Goal: Information Seeking & Learning: Learn about a topic

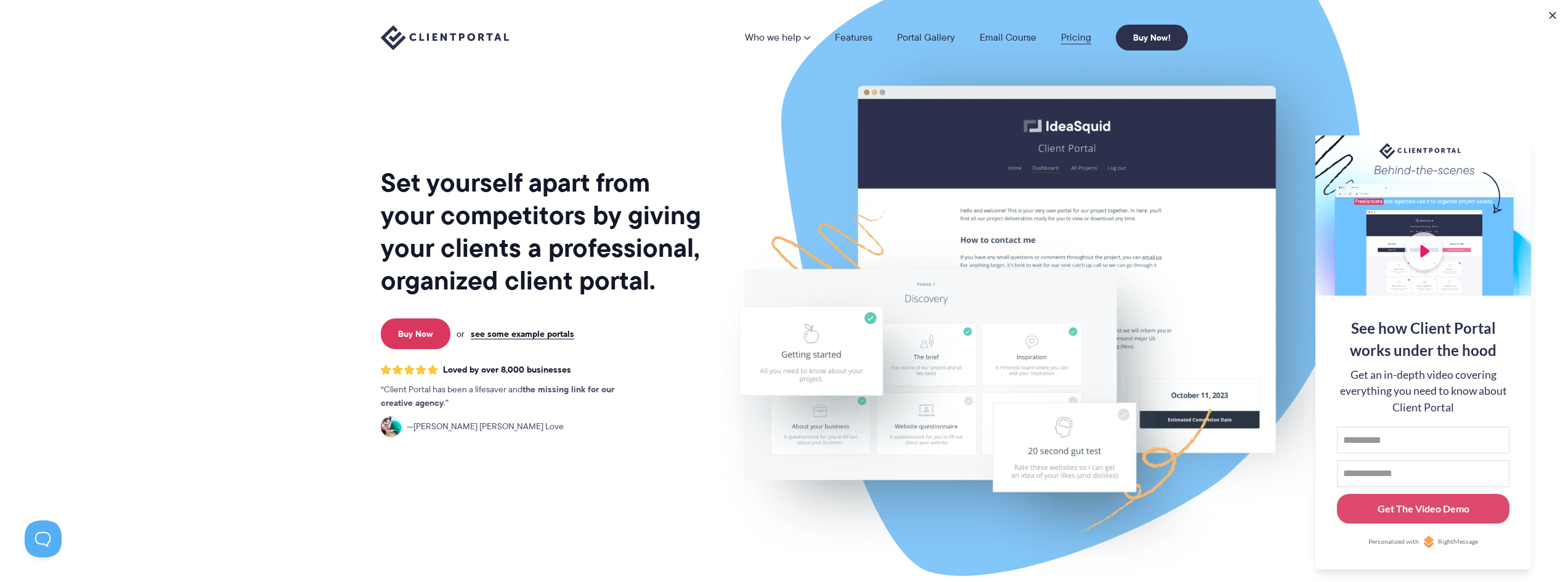
click at [1080, 39] on link "Pricing" at bounding box center [1076, 37] width 31 height 10
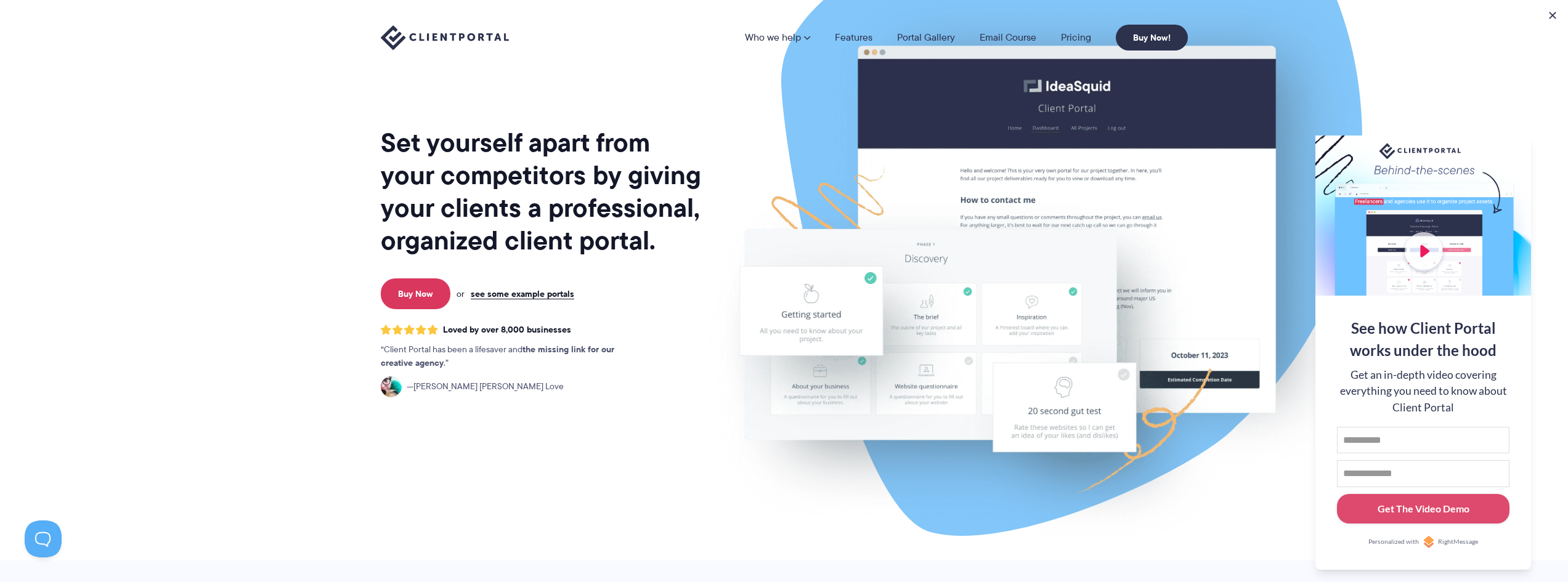
scroll to position [62, 0]
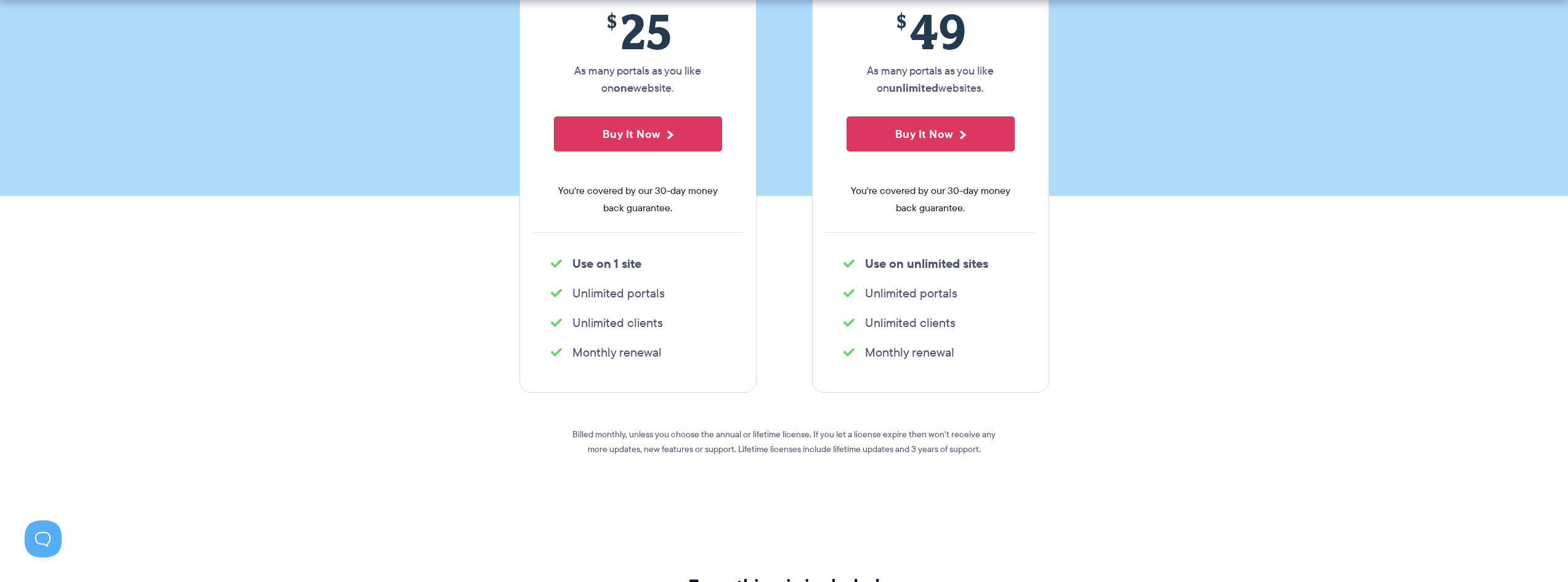
scroll to position [366, 0]
